Goal: Task Accomplishment & Management: Complete application form

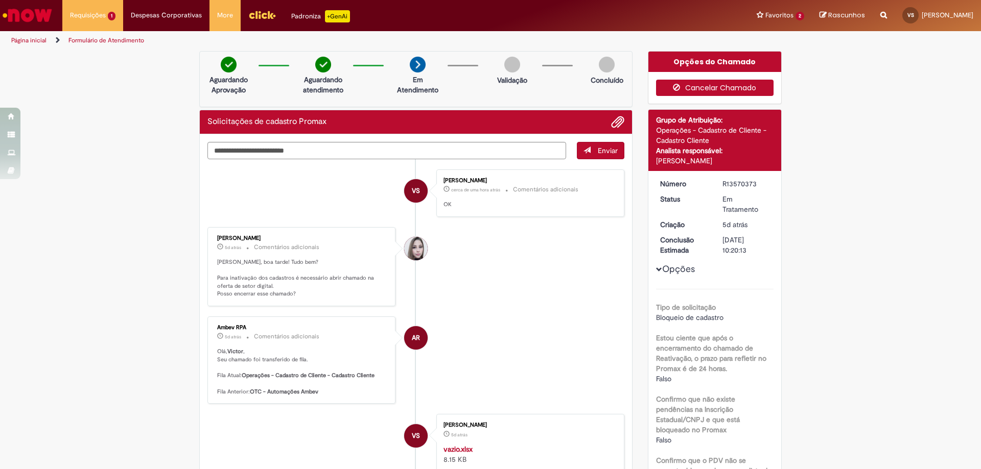
click at [723, 81] on button "Cancelar Chamado" at bounding box center [715, 88] width 118 height 16
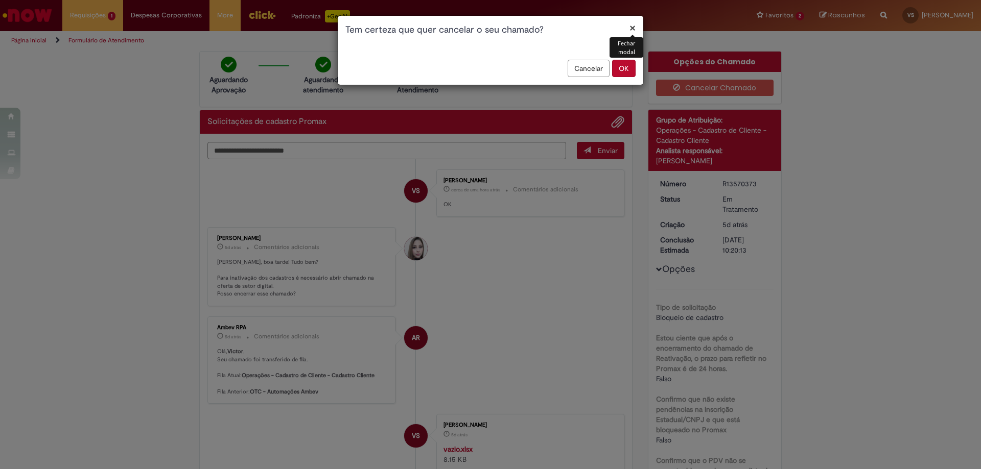
click at [630, 32] on button "×" at bounding box center [632, 27] width 6 height 11
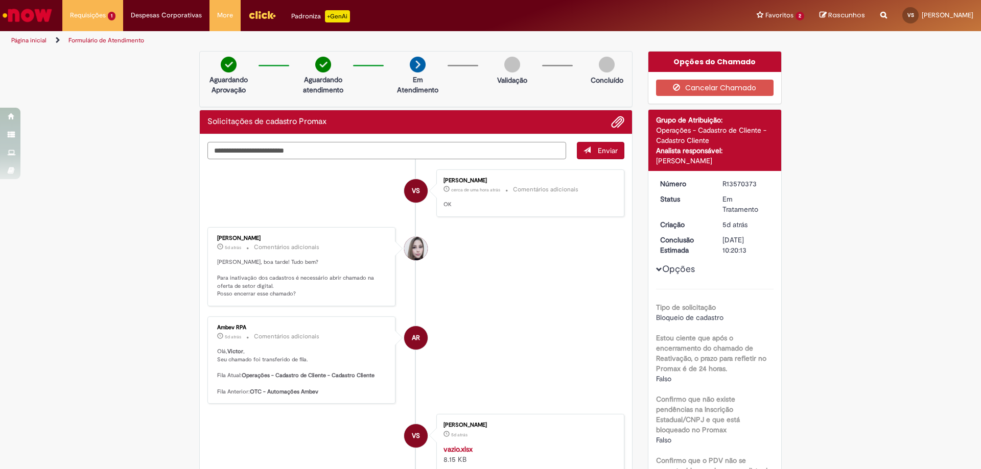
click at [470, 146] on textarea "Digite sua mensagem aqui..." at bounding box center [386, 150] width 359 height 17
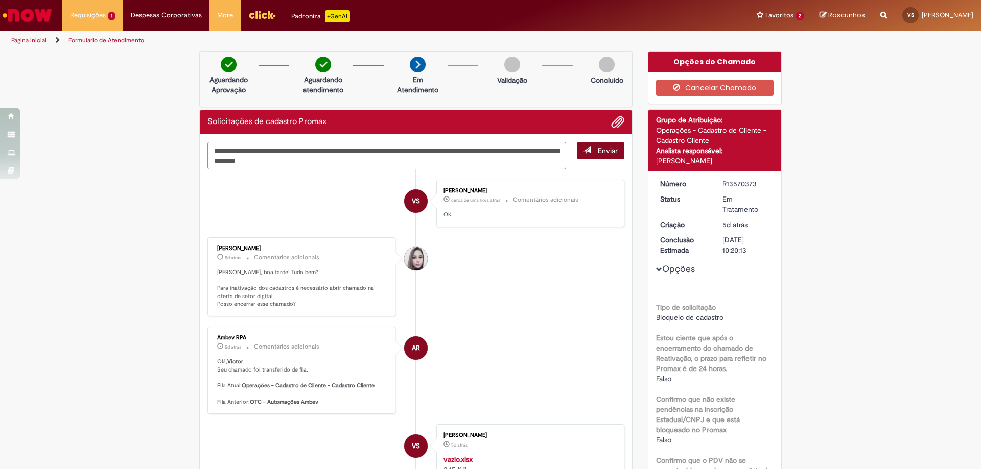
type textarea "**********"
click at [598, 153] on span "Enviar" at bounding box center [608, 150] width 20 height 9
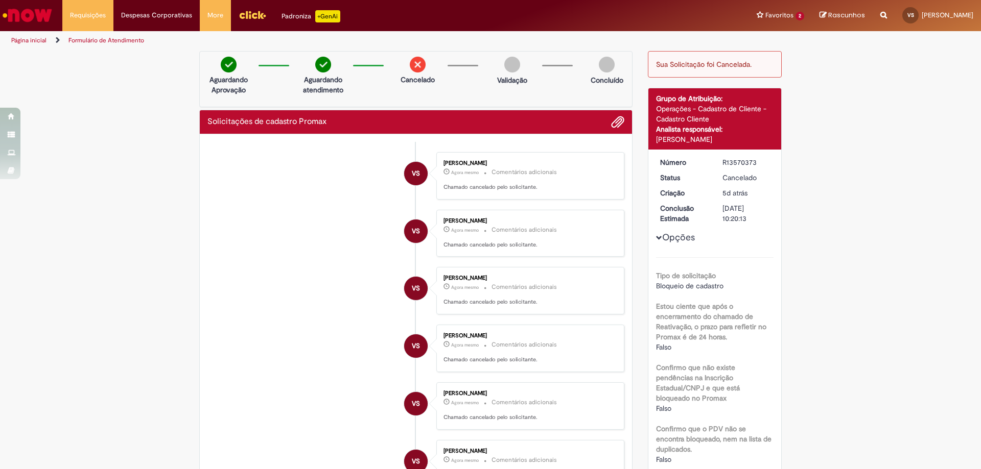
click at [679, 63] on div "Sua Solicitação foi Cancelada." at bounding box center [715, 64] width 134 height 27
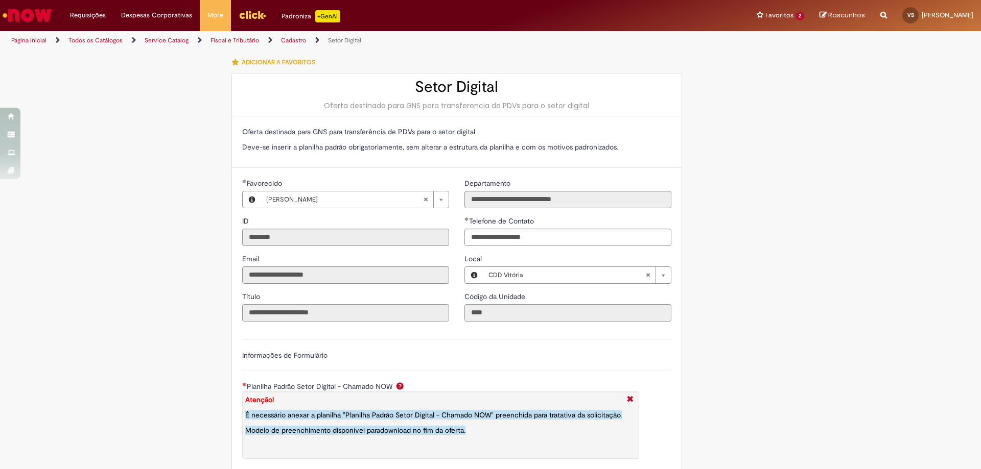
scroll to position [511, 0]
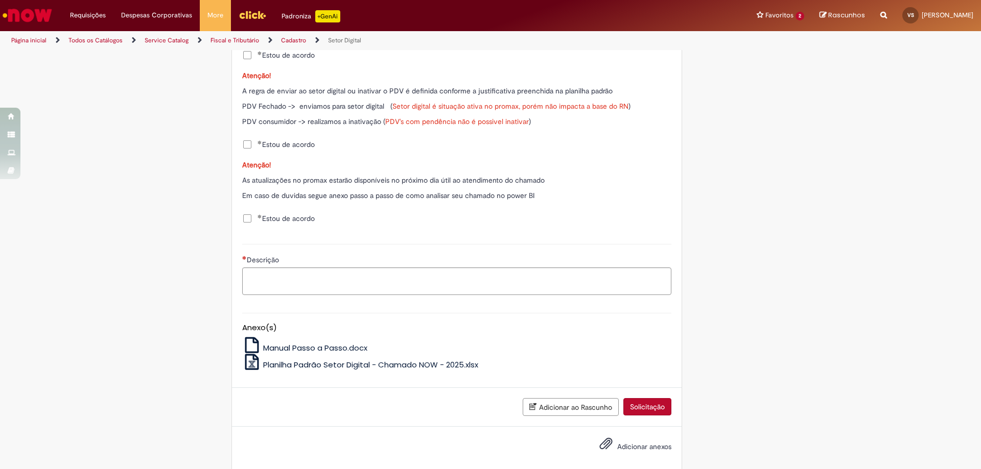
click at [320, 361] on span "Planilha Padrão Setor Digital - Chamado NOW - 2025.xlsx" at bounding box center [370, 365] width 215 height 11
click at [637, 447] on span "Adicionar anexos" at bounding box center [644, 446] width 54 height 9
click at [0, 0] on input "Adicionar anexos" at bounding box center [0, 0] width 0 height 0
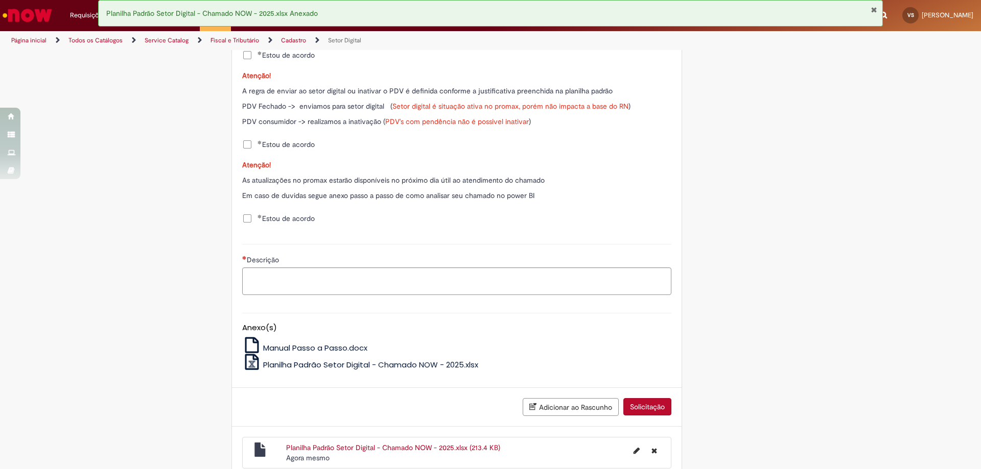
scroll to position [561, 0]
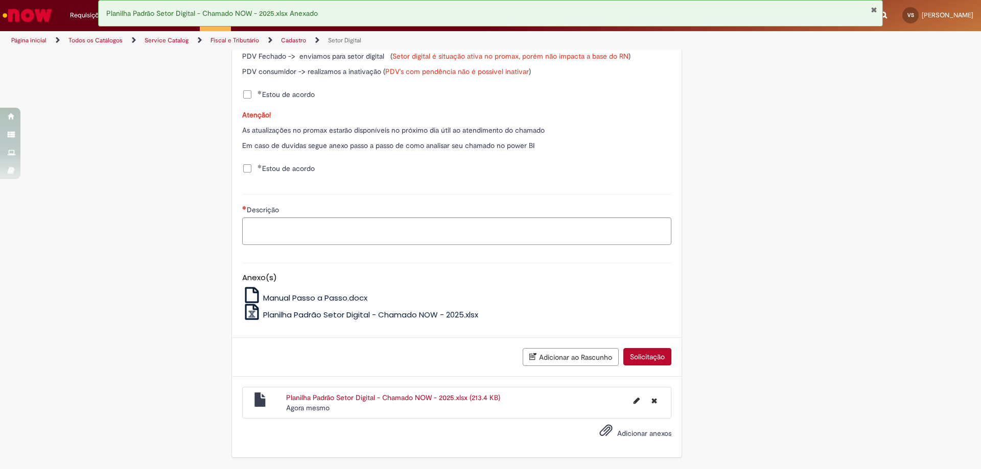
click at [321, 294] on span "Manual Passo a Passo.docx" at bounding box center [315, 298] width 104 height 11
click at [331, 236] on textarea "Descrição" at bounding box center [456, 232] width 429 height 28
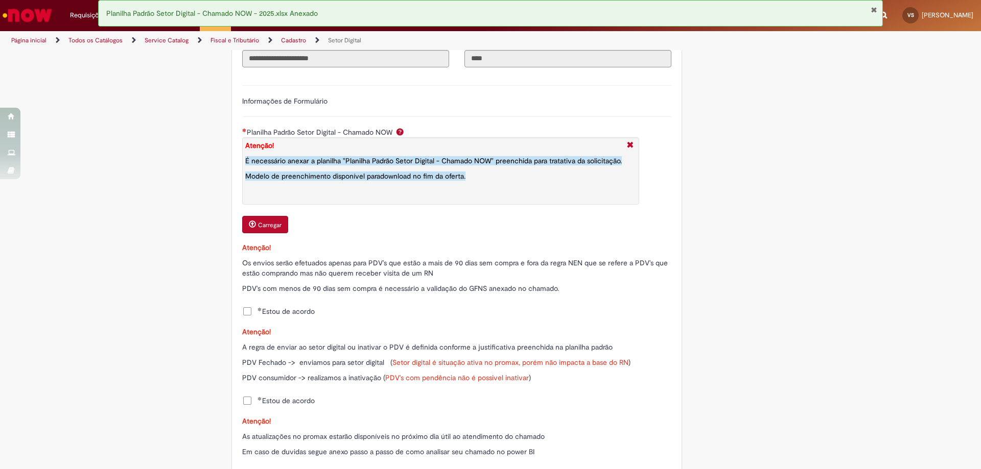
scroll to position [305, 0]
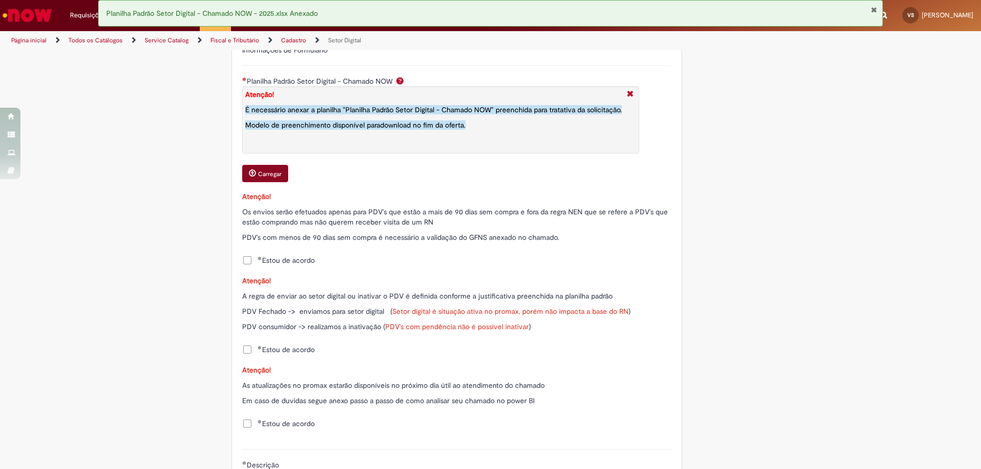
type textarea "**********"
click at [268, 170] on small "Carregar" at bounding box center [269, 174] width 23 height 8
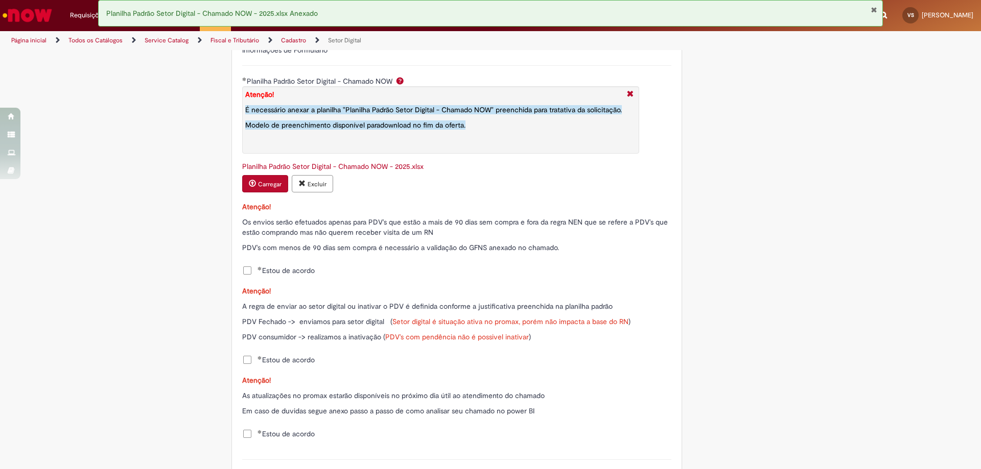
click at [258, 187] on small "Carregar" at bounding box center [269, 184] width 23 height 8
click at [483, 176] on div "Carregar Excluir" at bounding box center [456, 184] width 429 height 19
click at [525, 205] on p "Atenção!" at bounding box center [456, 207] width 429 height 10
click at [504, 258] on div "**********" at bounding box center [456, 237] width 444 height 426
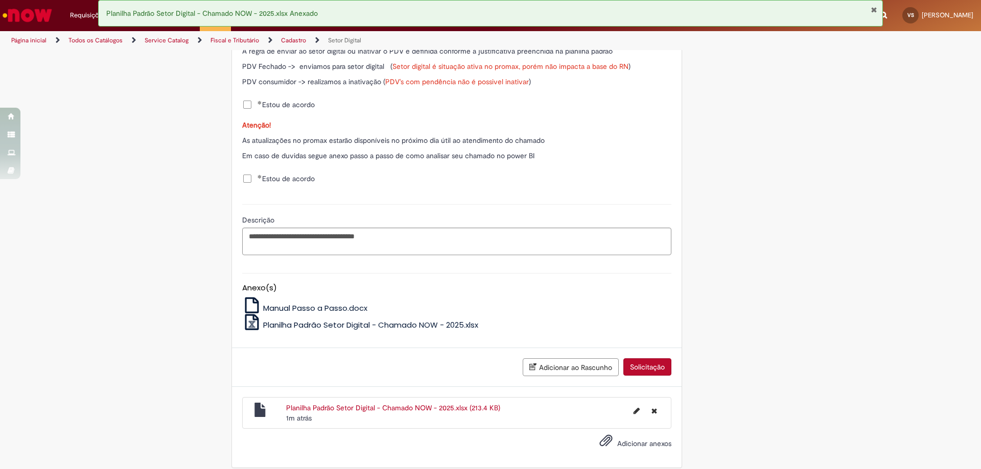
scroll to position [571, 0]
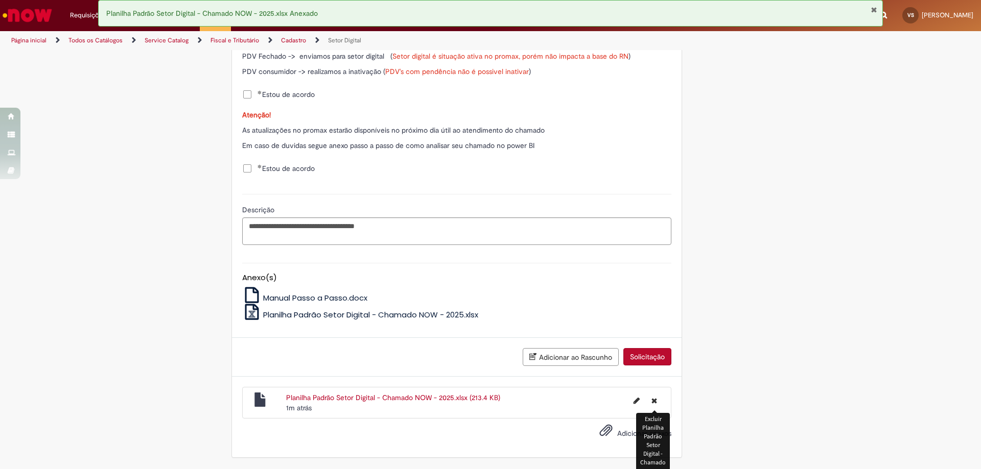
click at [651, 401] on icon "Excluir Planilha Padrão Setor Digital - Chamado NOW - 2025.xlsx" at bounding box center [654, 400] width 6 height 7
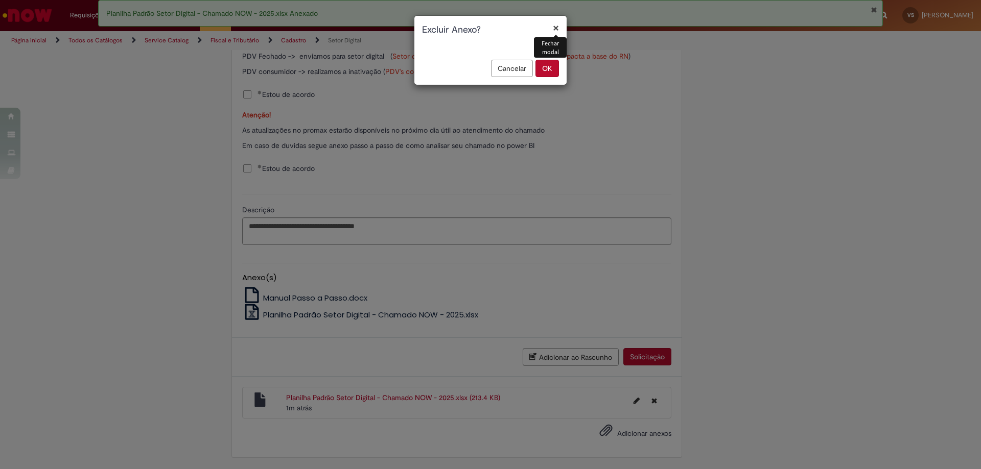
click at [550, 74] on button "OK" at bounding box center [546, 68] width 23 height 17
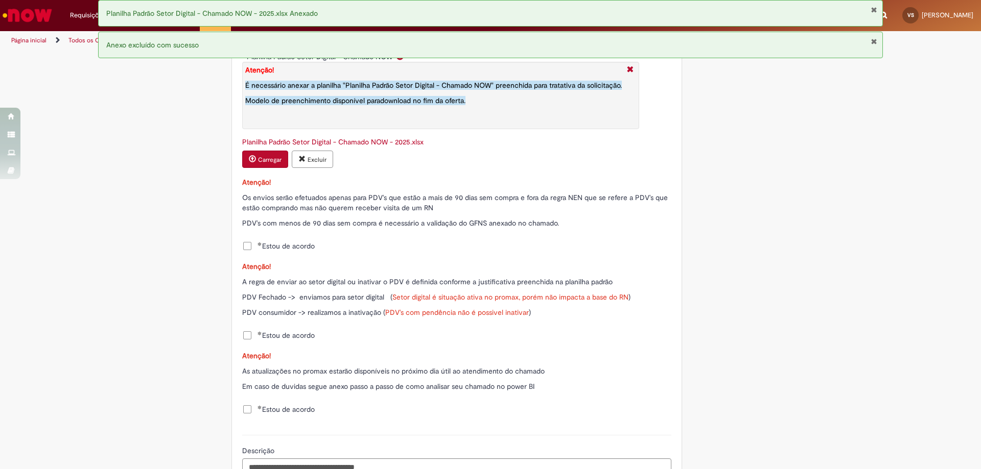
scroll to position [279, 0]
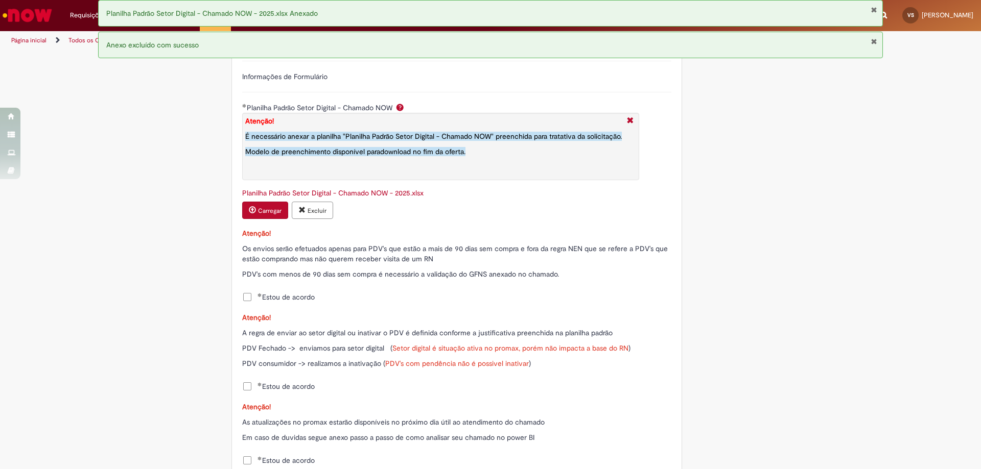
click at [369, 263] on p "Os envios serão efetuados apenas para PDV's que estão a mais de 90 dias sem com…" at bounding box center [456, 254] width 429 height 20
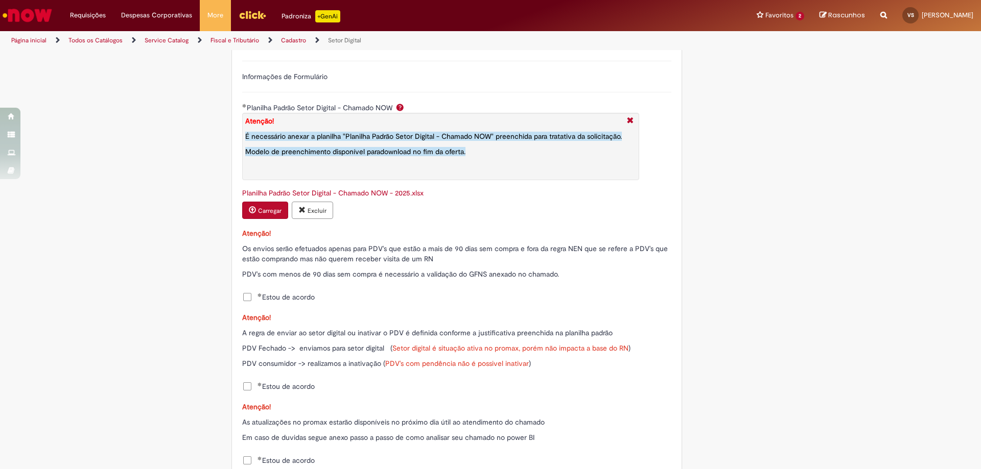
click at [342, 190] on link "Planilha Padrão Setor Digital - Chamado NOW - 2025.xlsx" at bounding box center [332, 192] width 181 height 9
click at [719, 234] on div "**********" at bounding box center [491, 248] width 598 height 951
click at [405, 234] on p "Atenção!" at bounding box center [456, 233] width 429 height 10
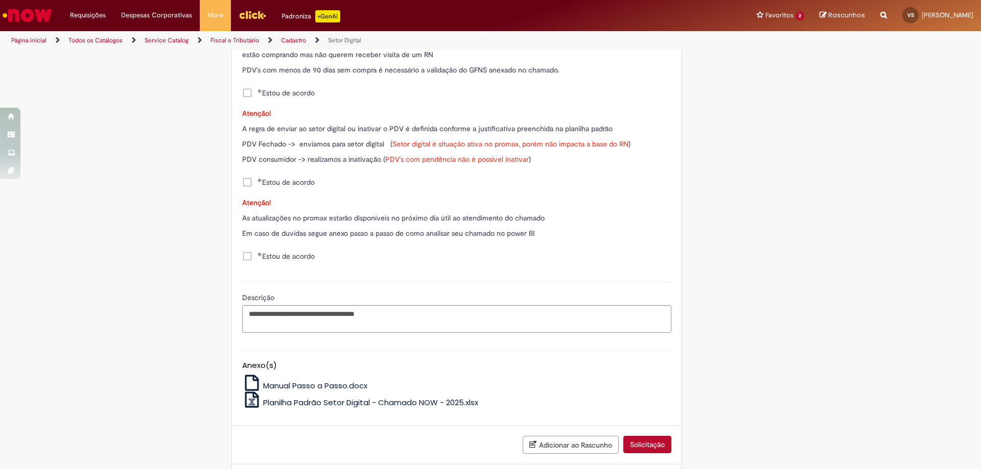
scroll to position [534, 0]
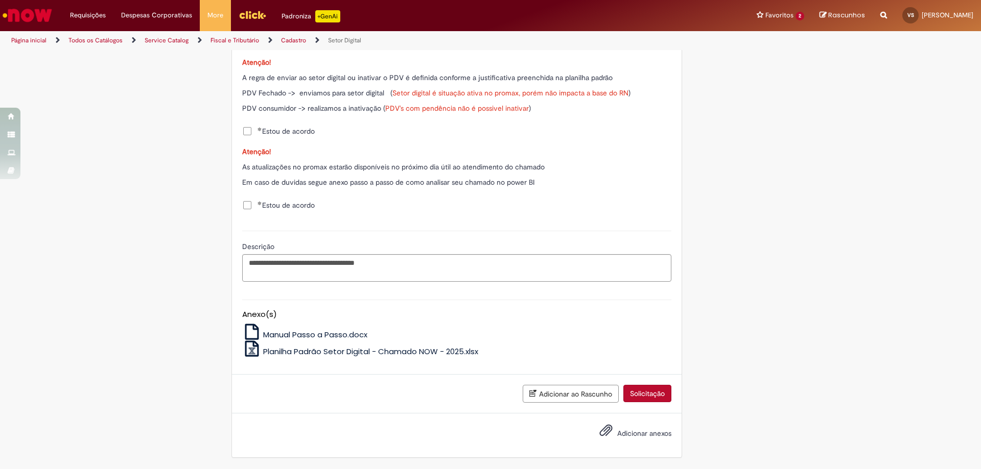
click at [600, 429] on span "Adicionar anexos" at bounding box center [606, 431] width 12 height 12
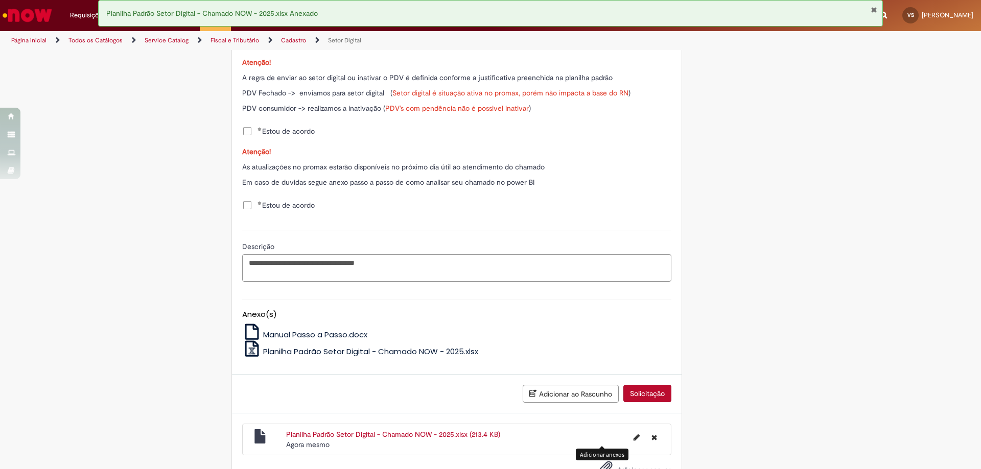
click at [807, 376] on div "LupiAssist +GenAI Digite a sua dúvida ou escolha uma opção a seguir ****** Oi, …" at bounding box center [490, 11] width 981 height 989
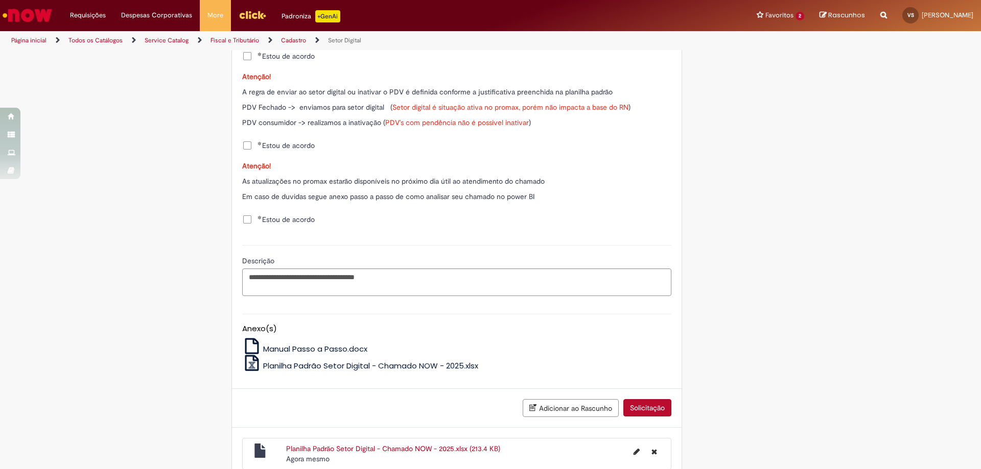
scroll to position [571, 0]
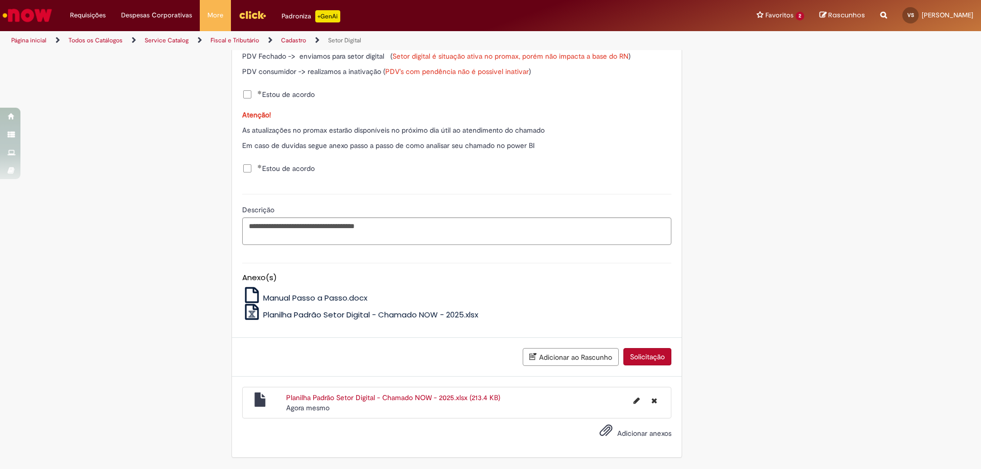
click at [652, 361] on button "Solicitação" at bounding box center [647, 356] width 48 height 17
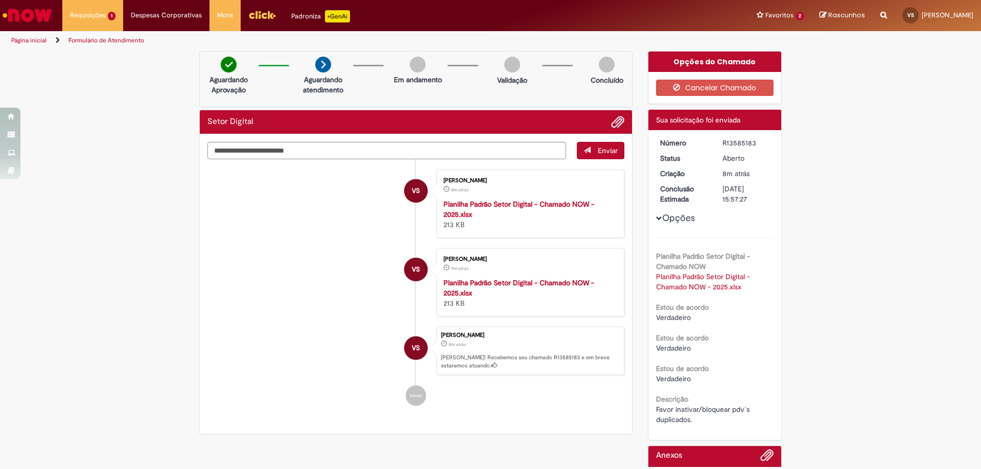
scroll to position [87, 0]
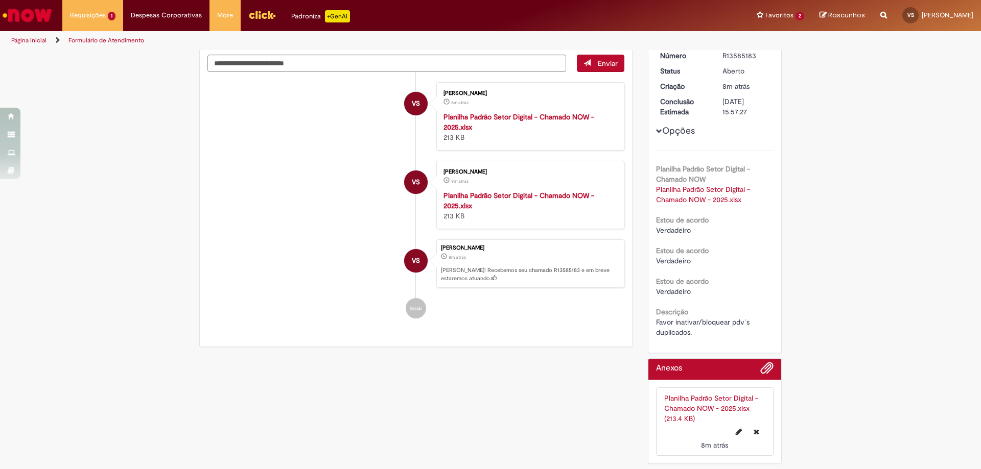
click at [703, 406] on link "Planilha Padrão Setor Digital - Chamado NOW - 2025.xlsx (213.4 KB)" at bounding box center [711, 409] width 94 height 30
click at [845, 238] on div "Verificar Código de Barras Aguardando Aprovação Aguardando atendimento Em andam…" at bounding box center [490, 217] width 981 height 506
